Goal: Information Seeking & Learning: Find specific fact

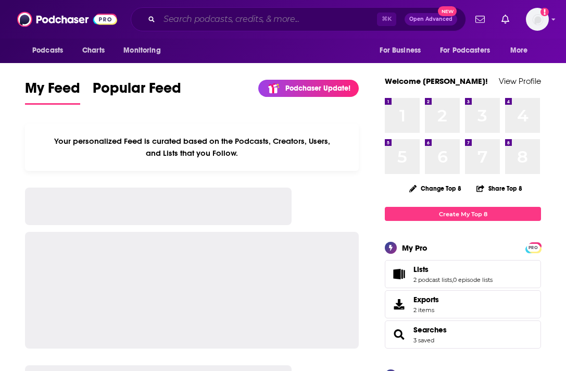
click at [246, 17] on input "Search podcasts, credits, & more..." at bounding box center [268, 19] width 218 height 17
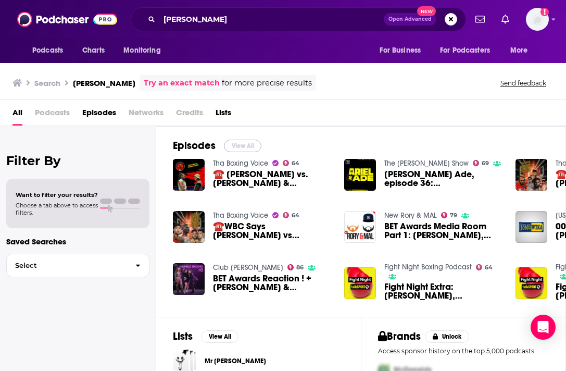
click at [237, 143] on button "View All" at bounding box center [243, 146] width 38 height 13
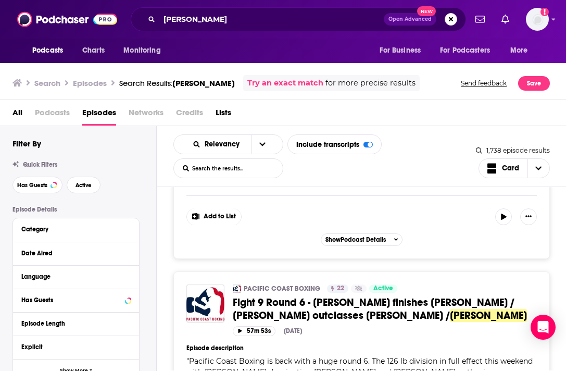
scroll to position [3158, 0]
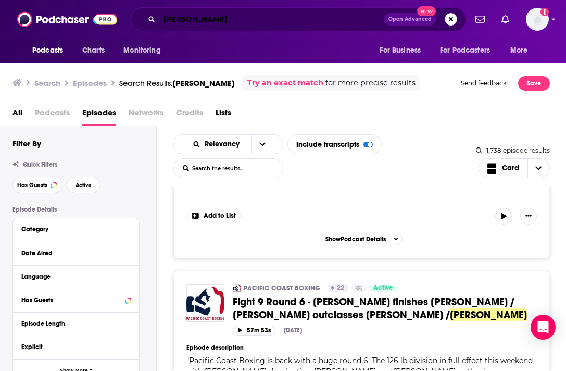
click at [221, 22] on input "[PERSON_NAME]" at bounding box center [271, 19] width 224 height 17
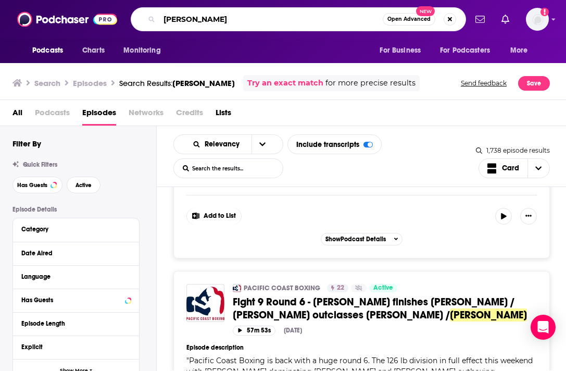
click at [221, 22] on input "[PERSON_NAME]" at bounding box center [270, 19] width 223 height 17
click at [342, 25] on input "[PERSON_NAME]" at bounding box center [270, 19] width 223 height 17
type input "[PERSON_NAME]"
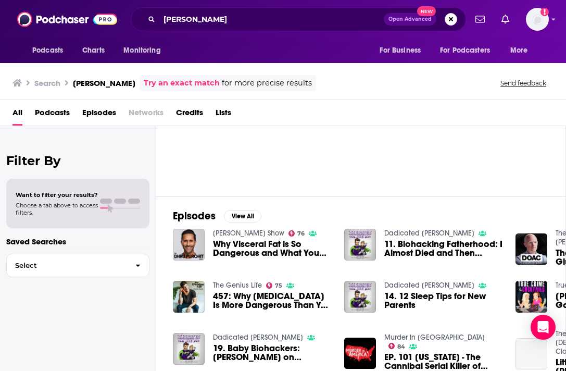
scroll to position [86, 0]
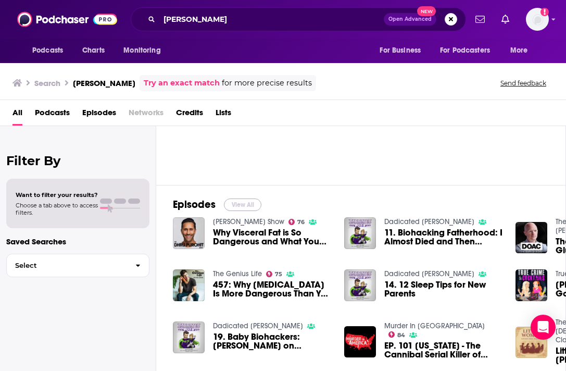
click at [242, 201] on button "View All" at bounding box center [243, 204] width 38 height 13
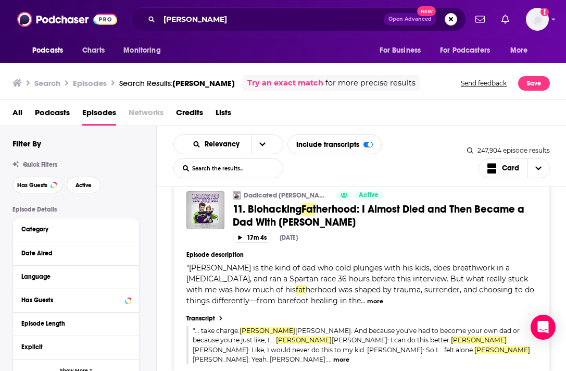
scroll to position [280, 0]
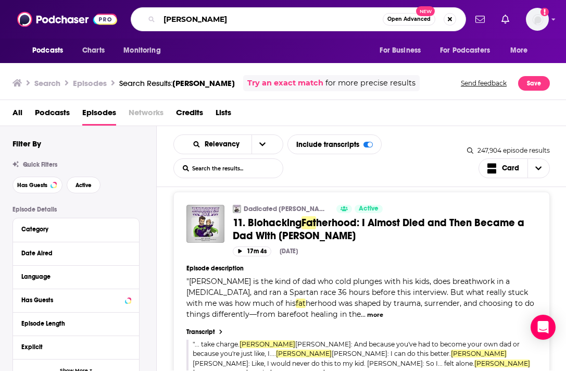
click at [256, 19] on input "[PERSON_NAME]" at bounding box center [270, 19] width 223 height 17
click at [408, 20] on span "Open Advanced" at bounding box center [409, 19] width 43 height 5
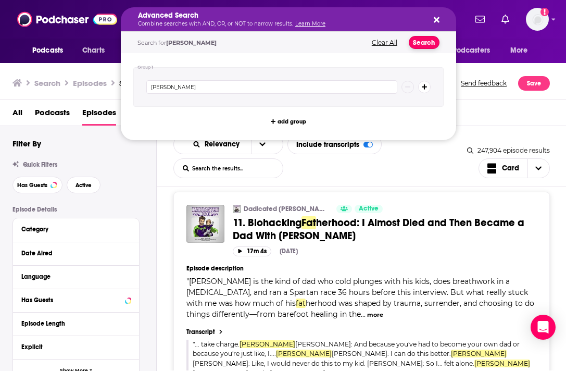
click at [420, 45] on button "Search" at bounding box center [424, 42] width 31 height 13
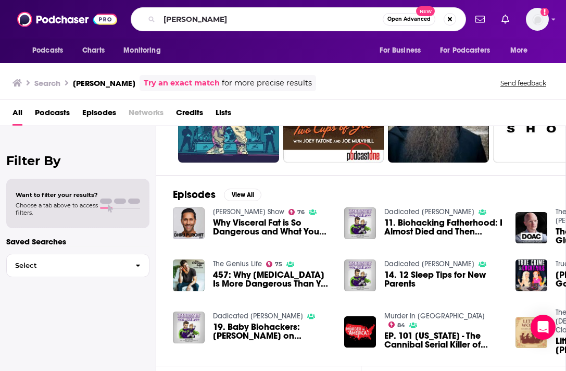
scroll to position [210, 0]
